Goal: Navigation & Orientation: Find specific page/section

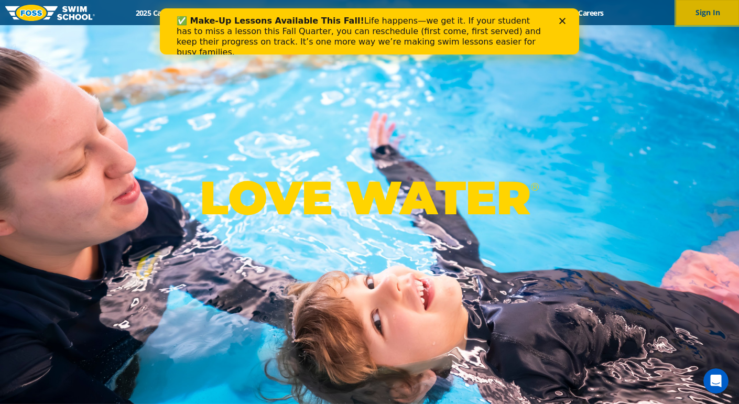
click at [708, 13] on button "Sign In" at bounding box center [707, 12] width 63 height 25
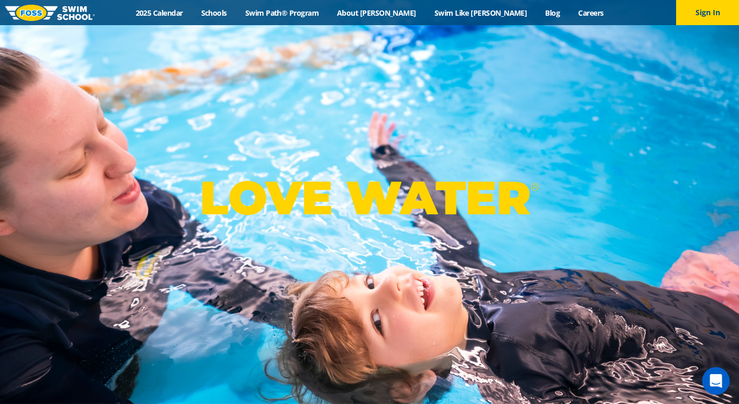
click at [720, 379] on icon "Open Intercom Messenger" at bounding box center [715, 381] width 12 height 14
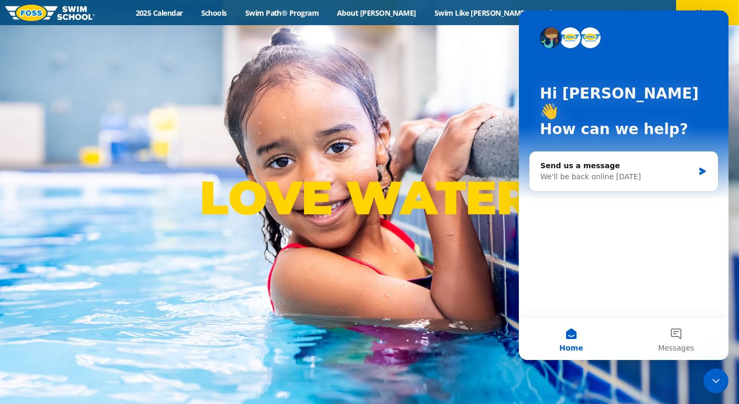
click at [446, 96] on div "LOVE WATER ®" at bounding box center [369, 202] width 739 height 404
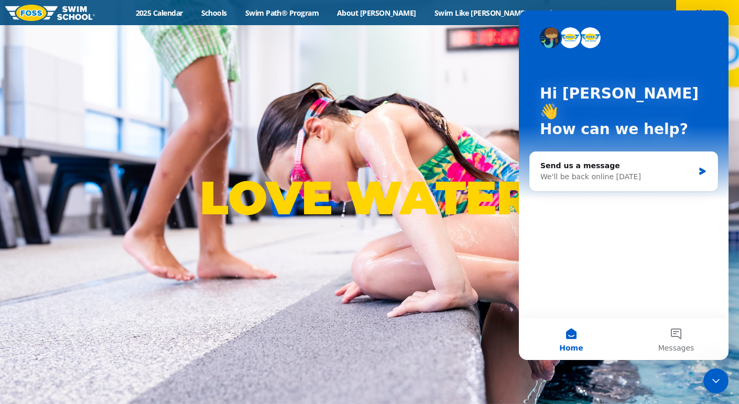
click at [716, 379] on icon "Close Intercom Messenger" at bounding box center [715, 381] width 13 height 13
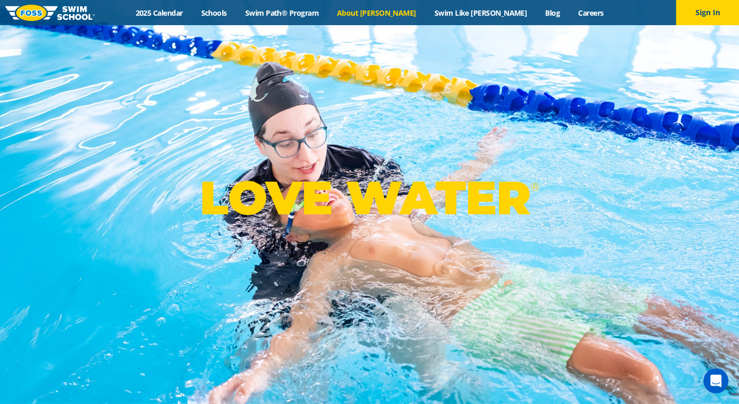
click at [405, 13] on link "About [PERSON_NAME]" at bounding box center [376, 13] width 97 height 10
